Goal: Task Accomplishment & Management: Manage account settings

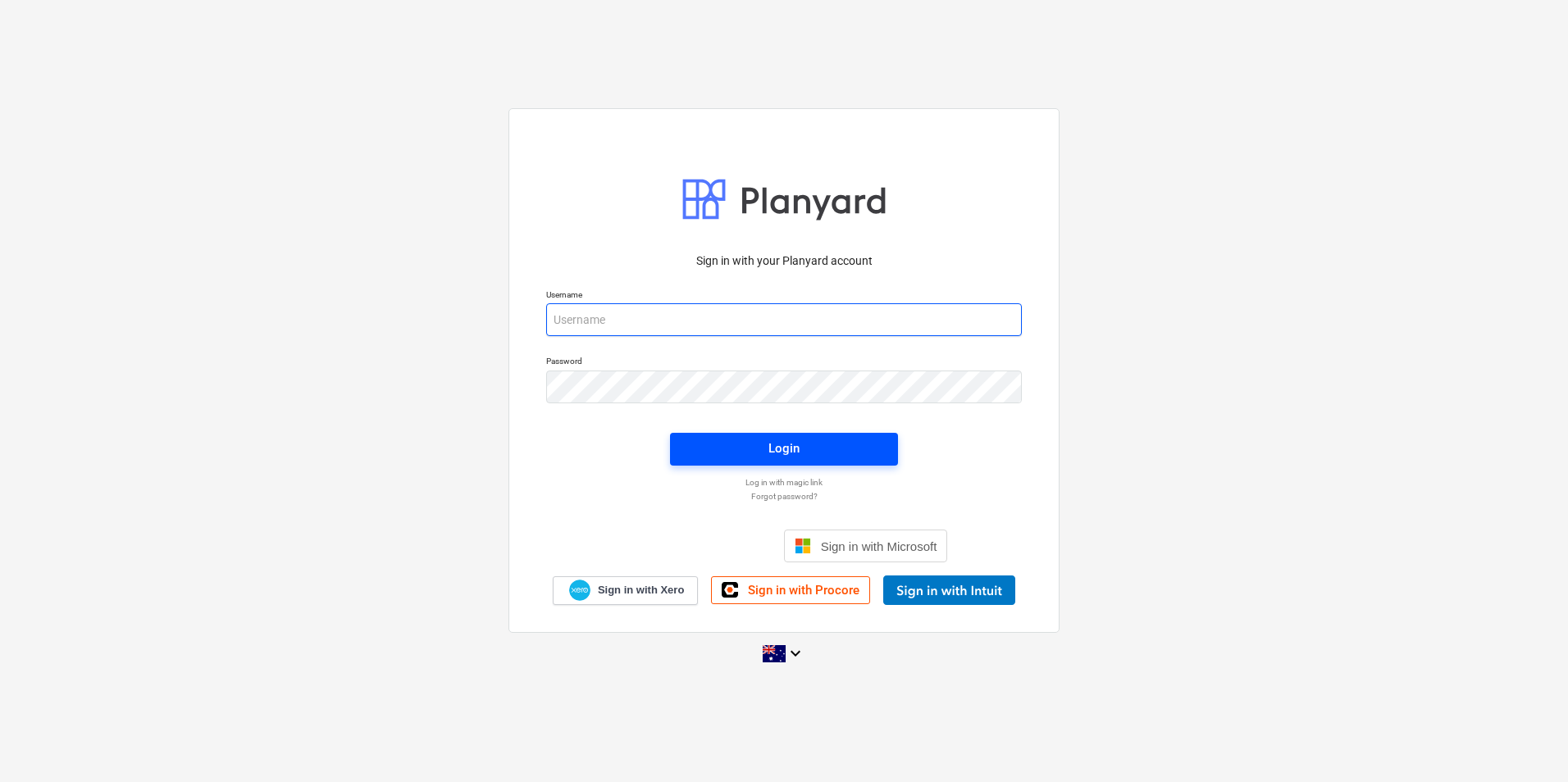
type input "[EMAIL_ADDRESS][DOMAIN_NAME]"
click at [713, 460] on button "Login" at bounding box center [784, 450] width 228 height 33
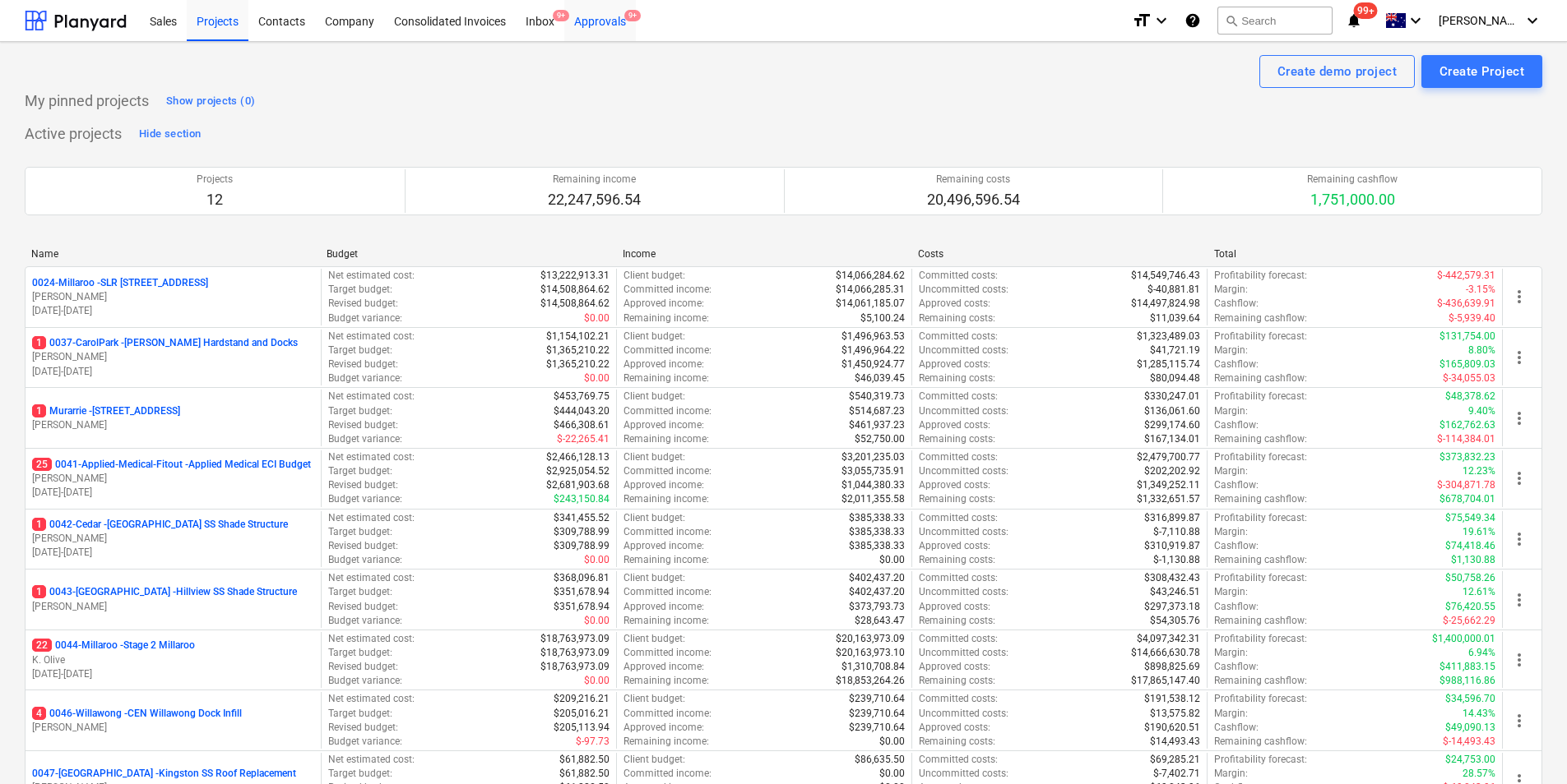
click at [607, 20] on div "Approvals 9+" at bounding box center [600, 19] width 72 height 42
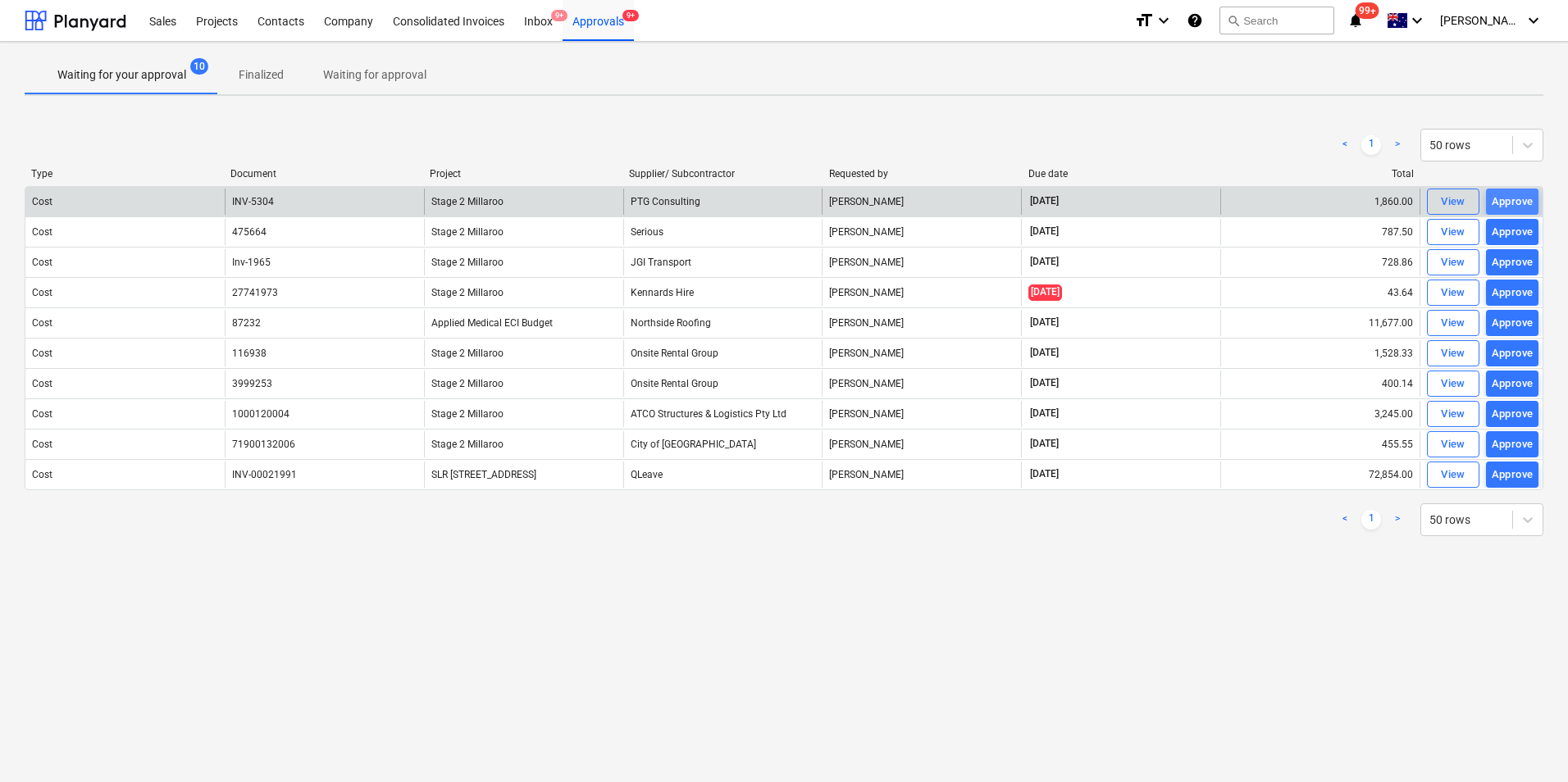
click at [1498, 199] on div "Approve" at bounding box center [1512, 201] width 41 height 18
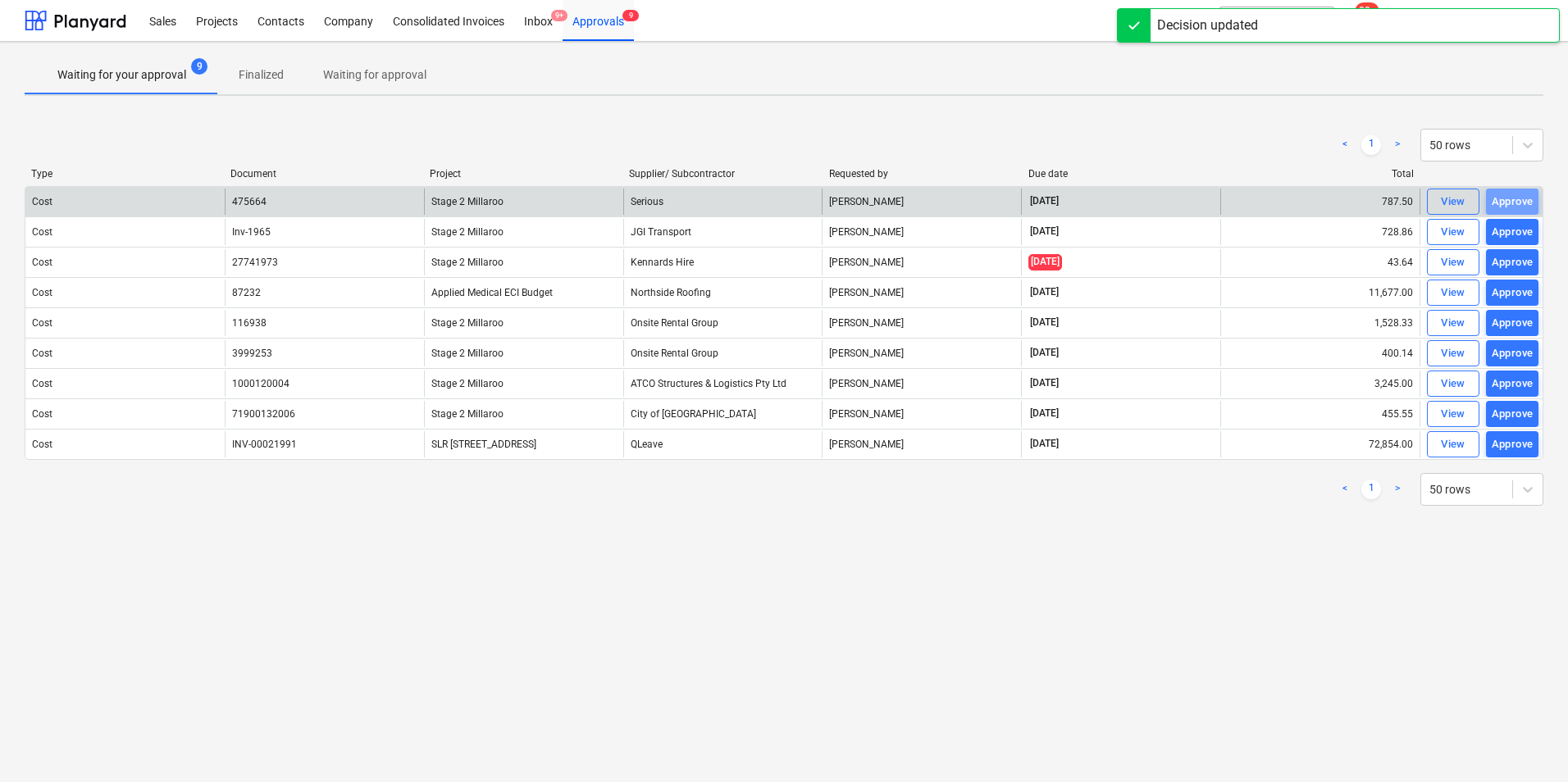
click at [1498, 199] on div "Approve" at bounding box center [1512, 201] width 41 height 18
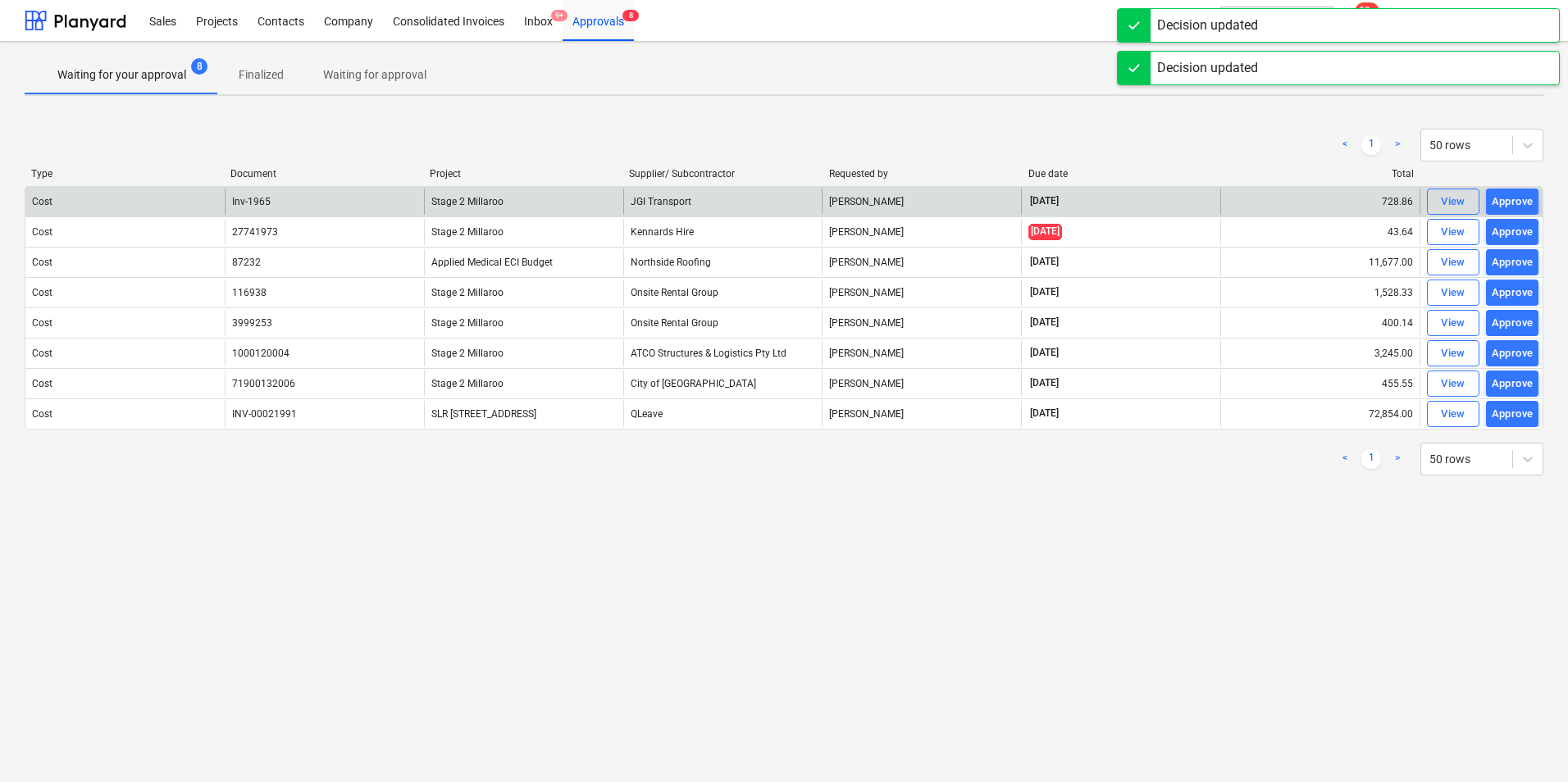
click at [1498, 199] on div "Approve" at bounding box center [1512, 201] width 41 height 18
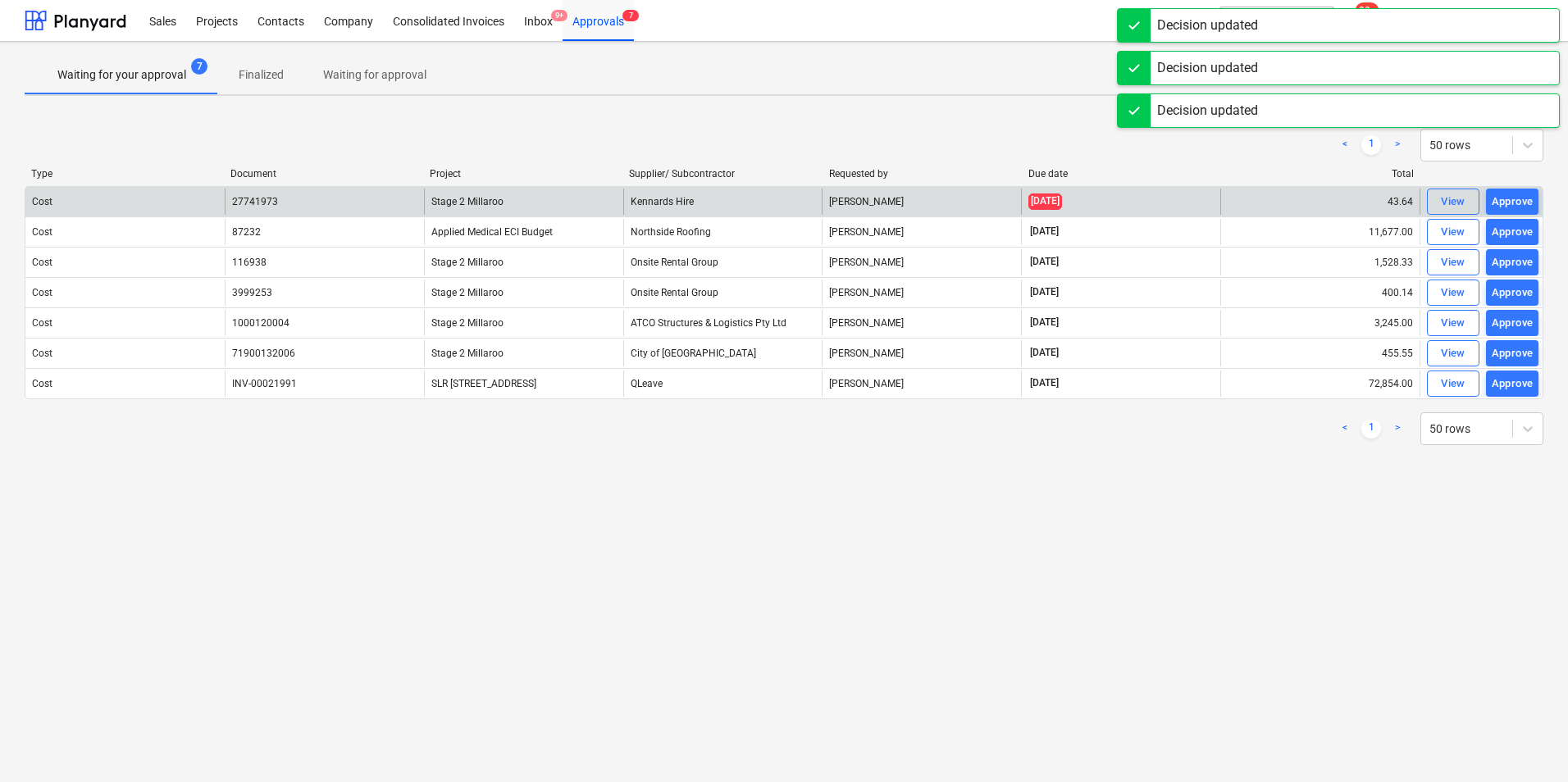
click at [1498, 199] on div "Approve" at bounding box center [1512, 201] width 41 height 18
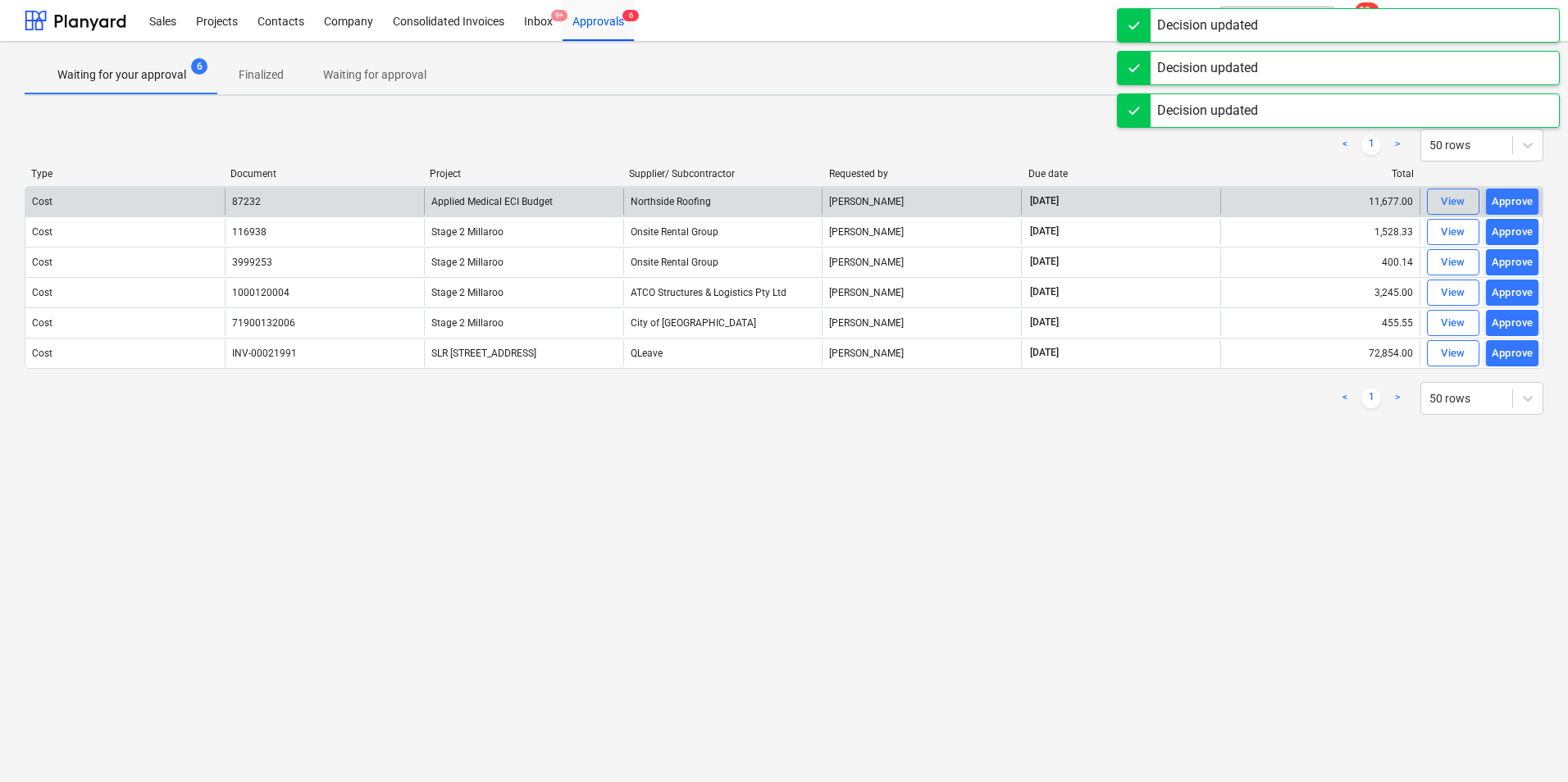
click at [1498, 199] on div "Approve" at bounding box center [1512, 201] width 41 height 18
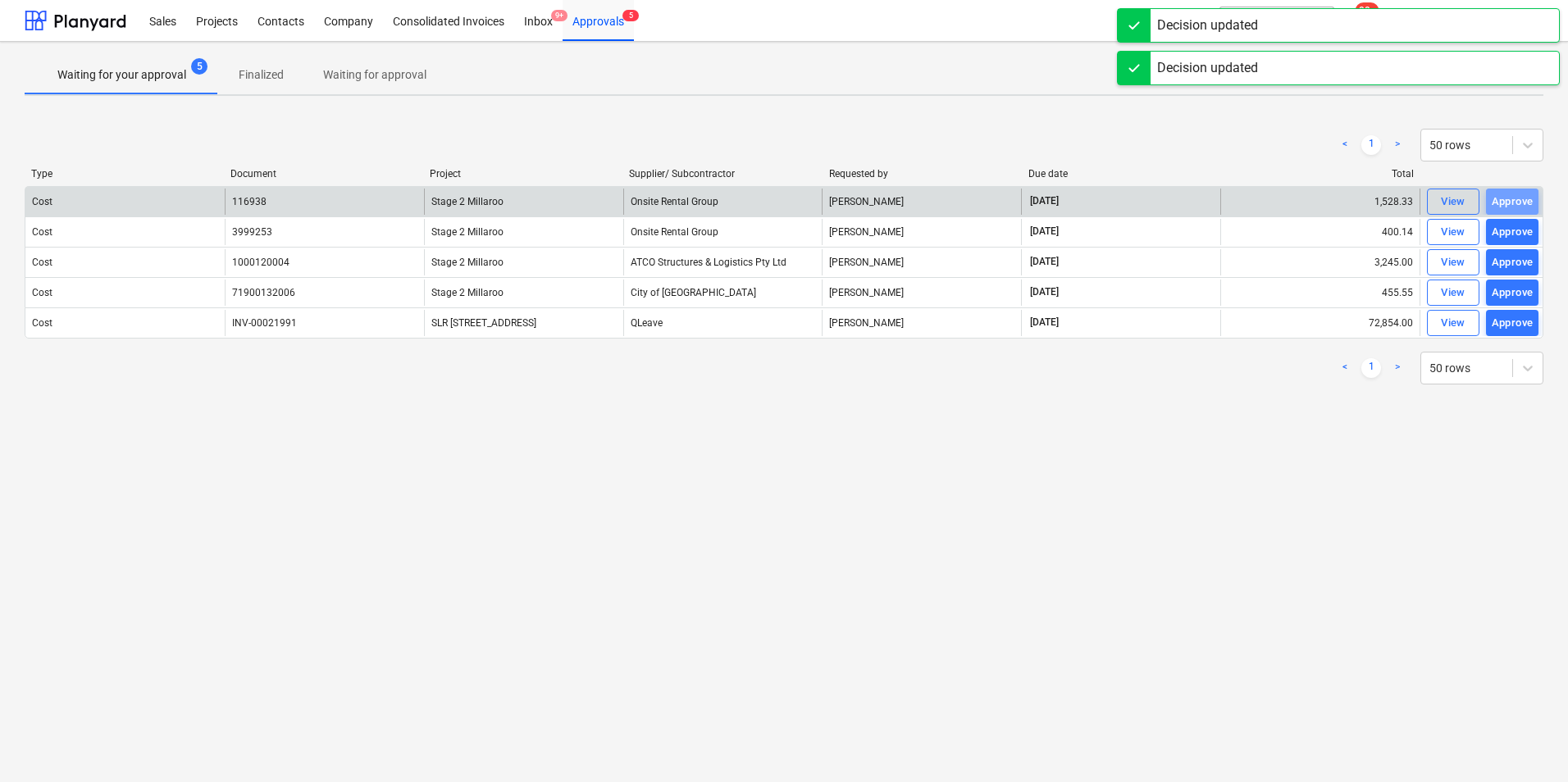
click at [1498, 199] on div "Approve" at bounding box center [1512, 201] width 41 height 18
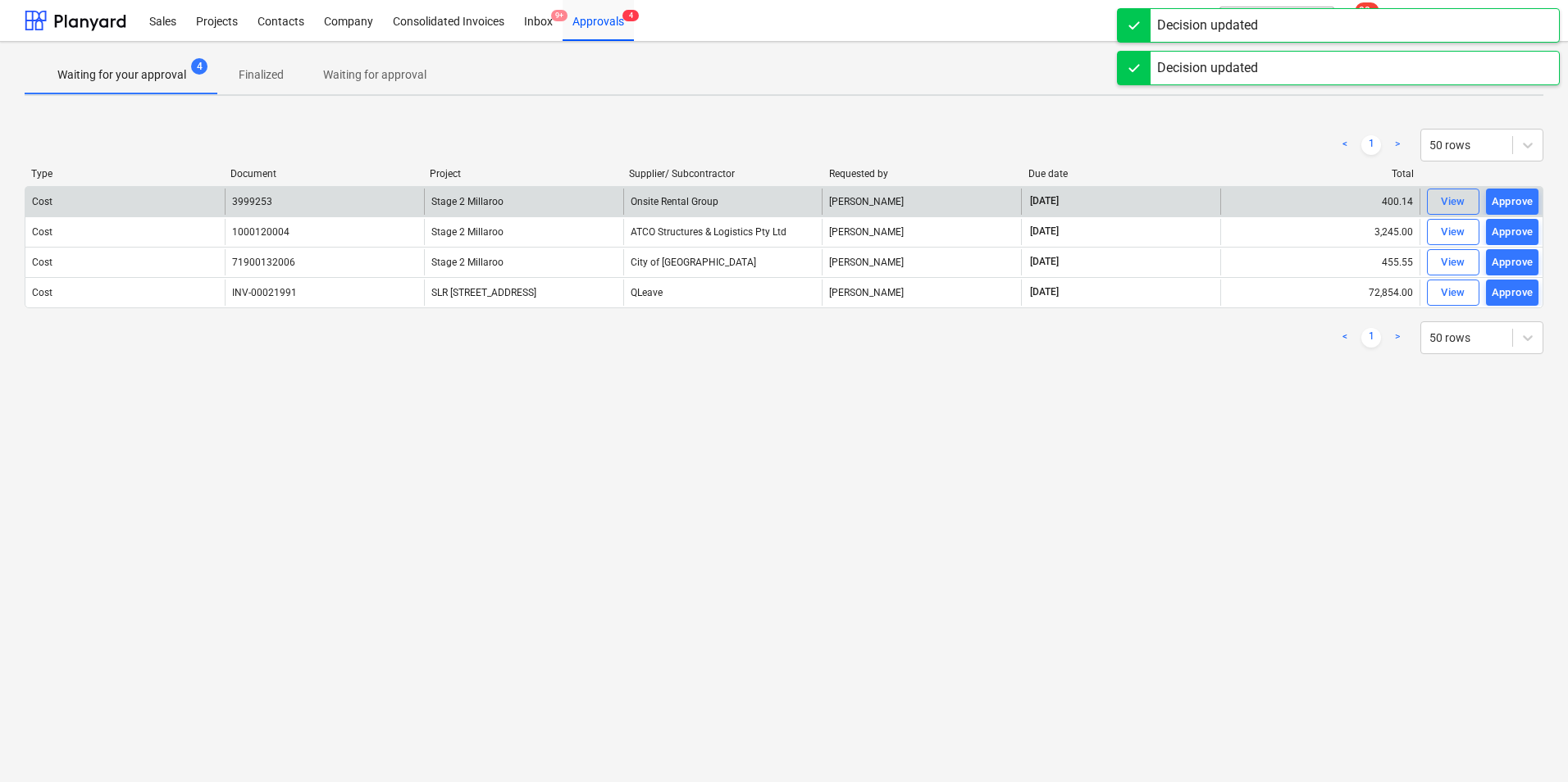
click at [1498, 199] on div "Approve" at bounding box center [1512, 201] width 41 height 18
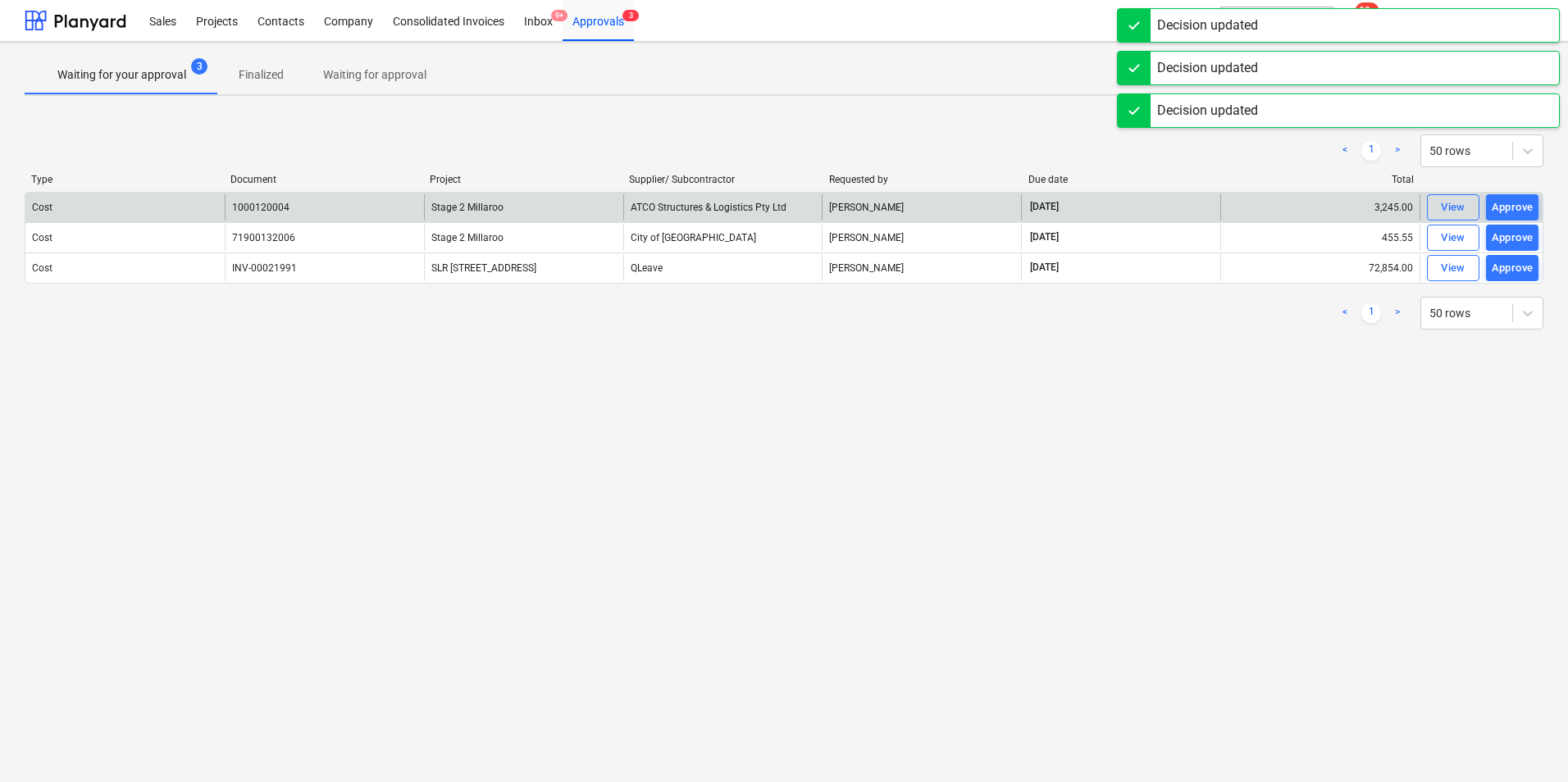
click at [1498, 199] on div "Approve" at bounding box center [1512, 208] width 41 height 18
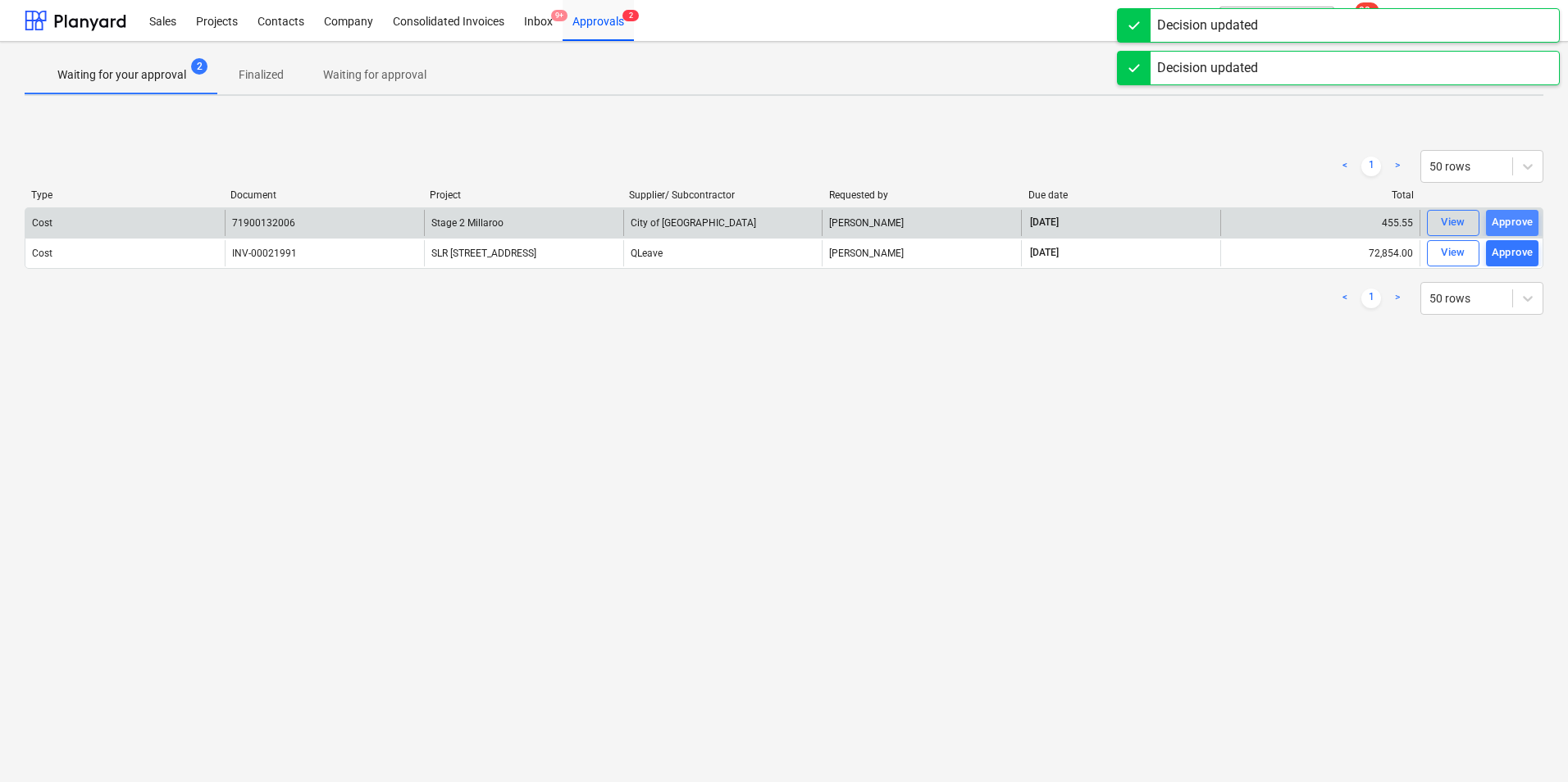
click at [1508, 221] on div "Approve" at bounding box center [1512, 223] width 41 height 18
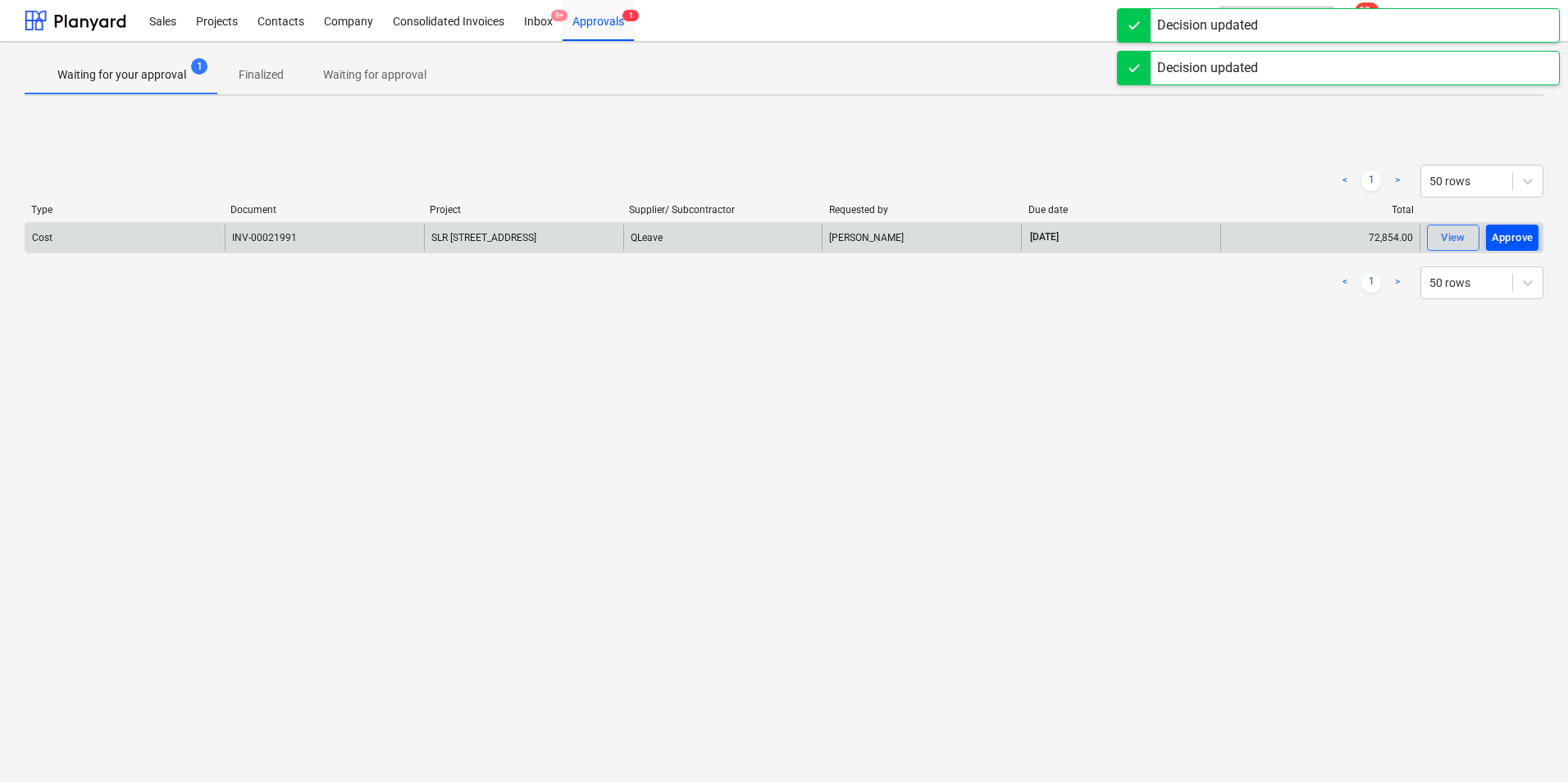
click at [1506, 233] on div "Approve" at bounding box center [1512, 238] width 41 height 18
